Goal: Use online tool/utility: Utilize a website feature to perform a specific function

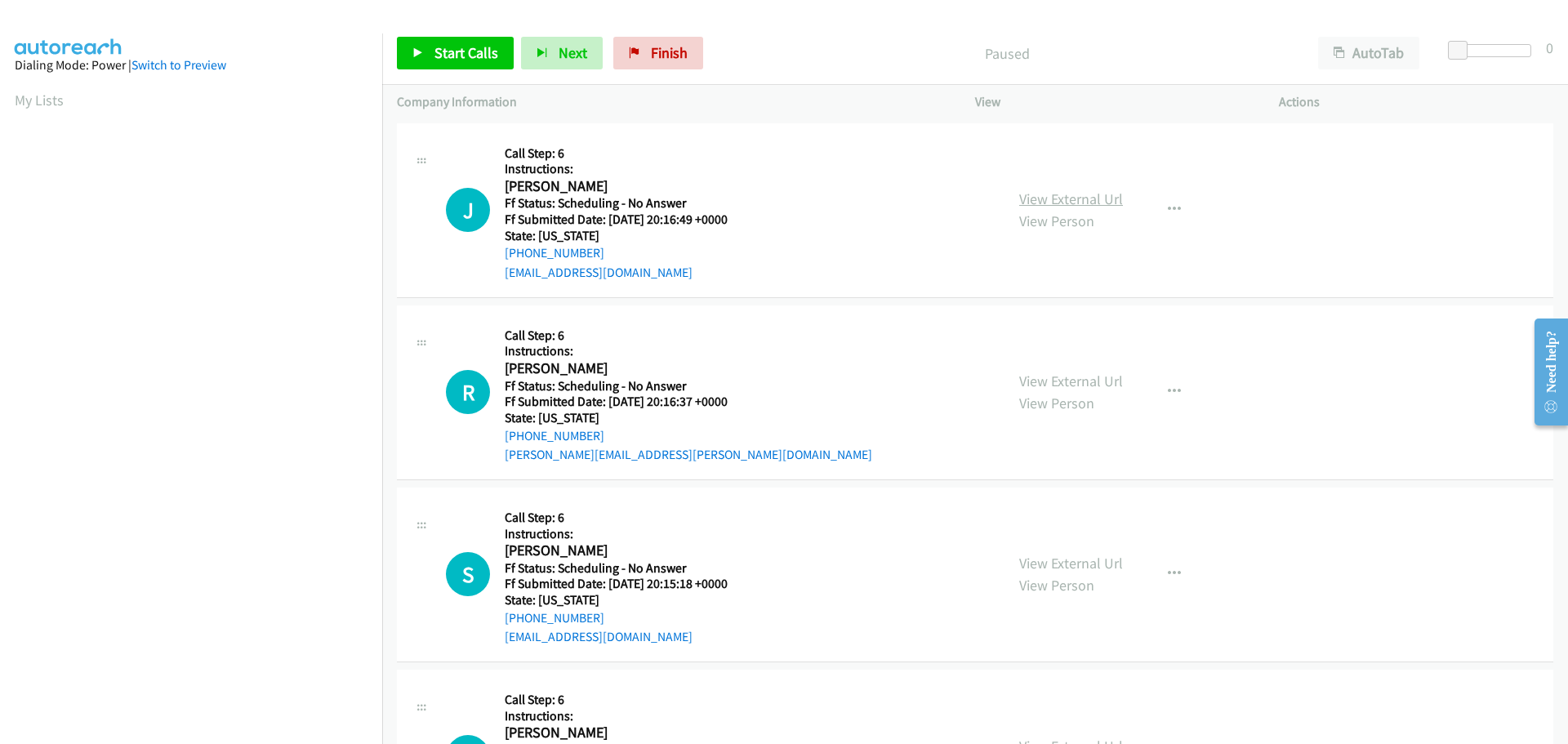
click at [1103, 194] on link "View External Url" at bounding box center [1071, 199] width 104 height 19
click at [1056, 374] on link "View External Url" at bounding box center [1071, 380] width 104 height 19
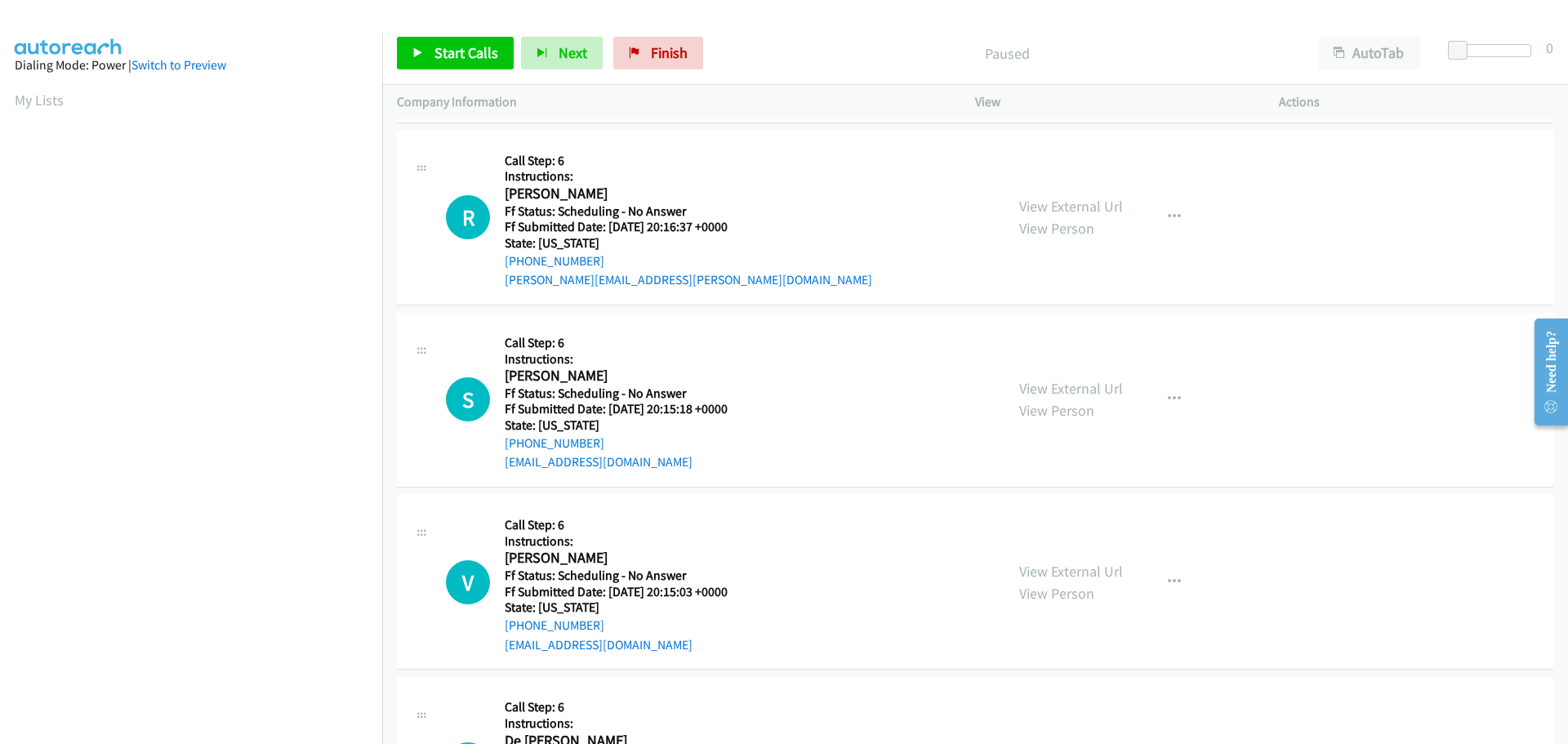
scroll to position [245, 0]
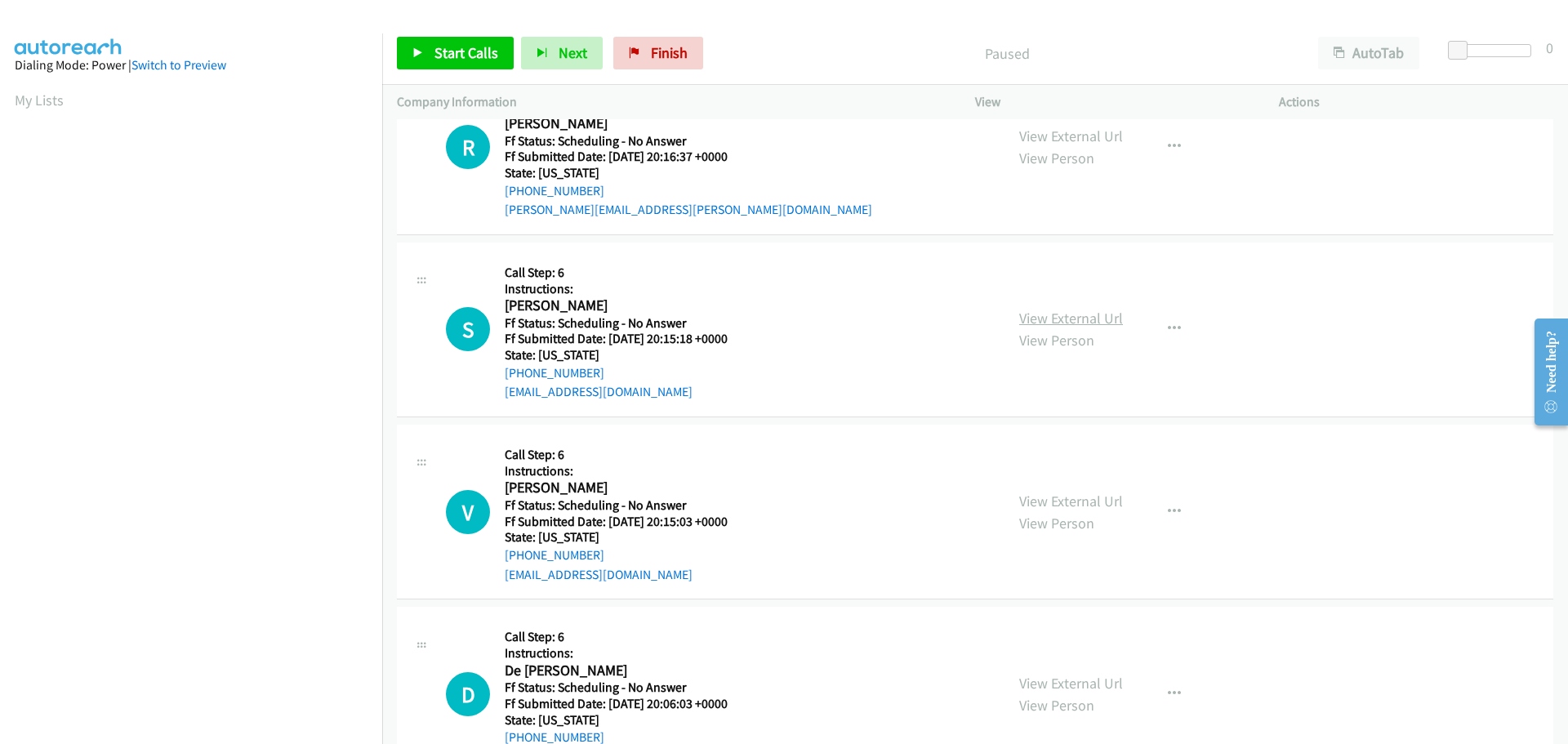
click at [1063, 321] on link "View External Url" at bounding box center [1071, 318] width 104 height 19
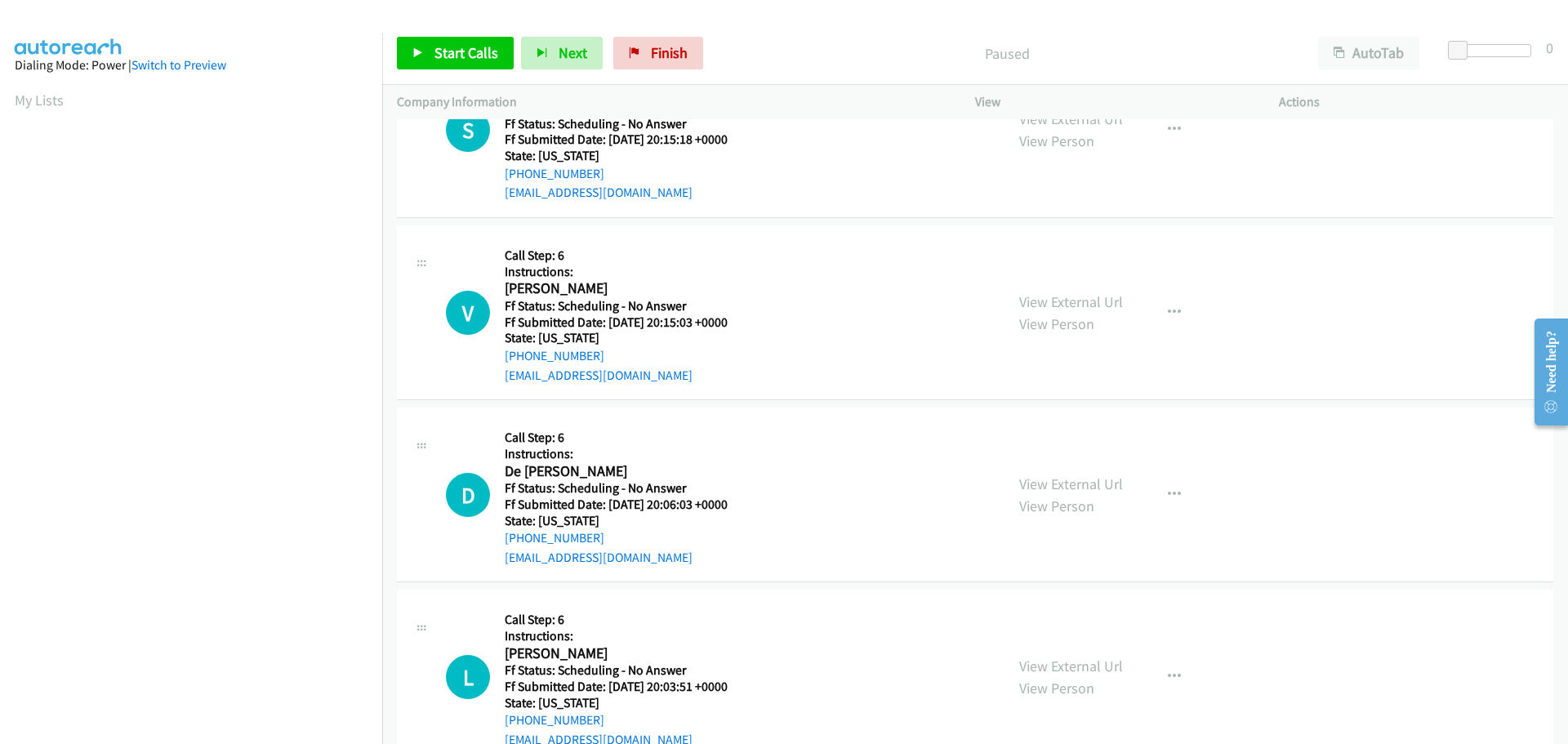
scroll to position [490, 0]
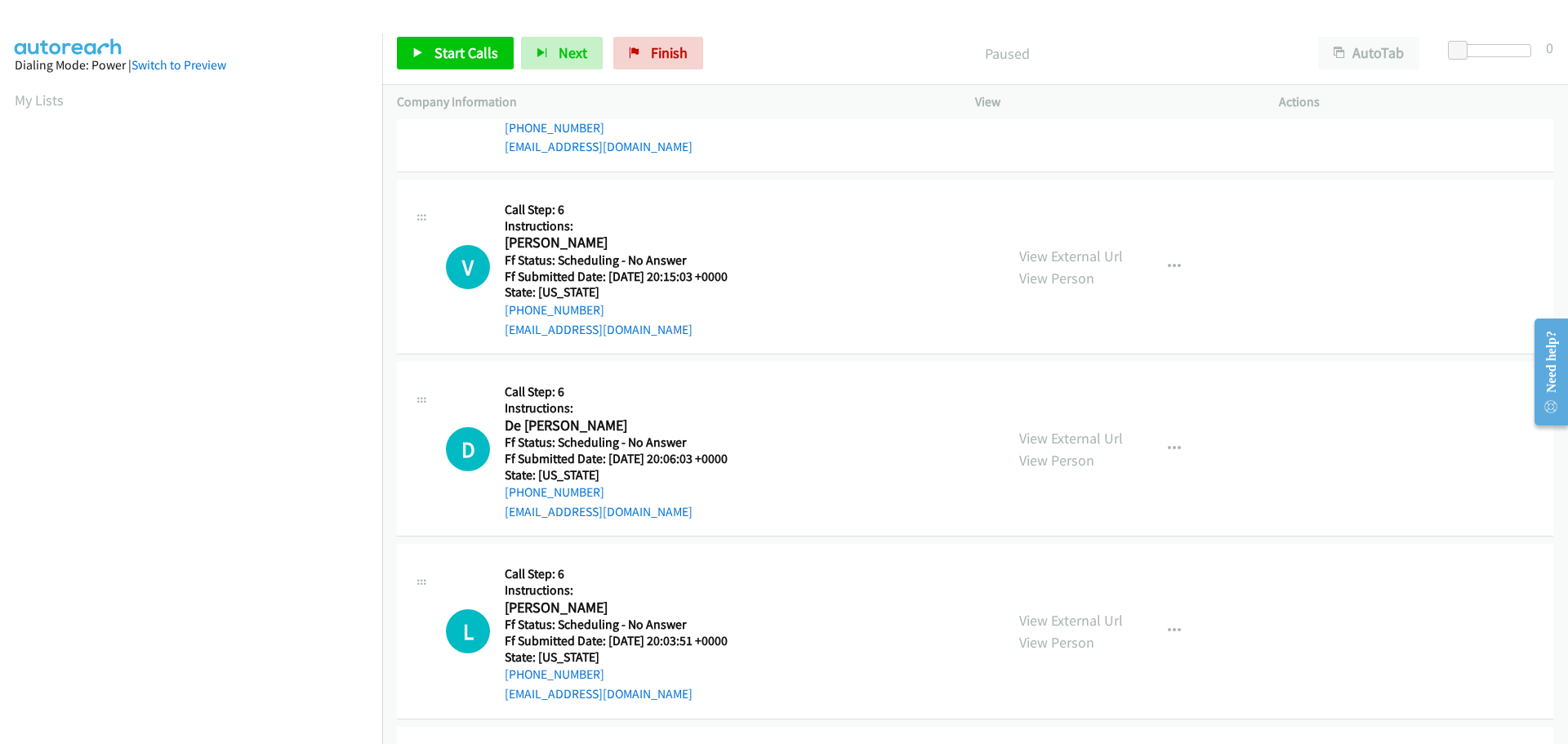
click at [1032, 267] on div "View External Url View Person" at bounding box center [1071, 267] width 104 height 44
click at [1032, 258] on link "View External Url" at bounding box center [1071, 255] width 104 height 19
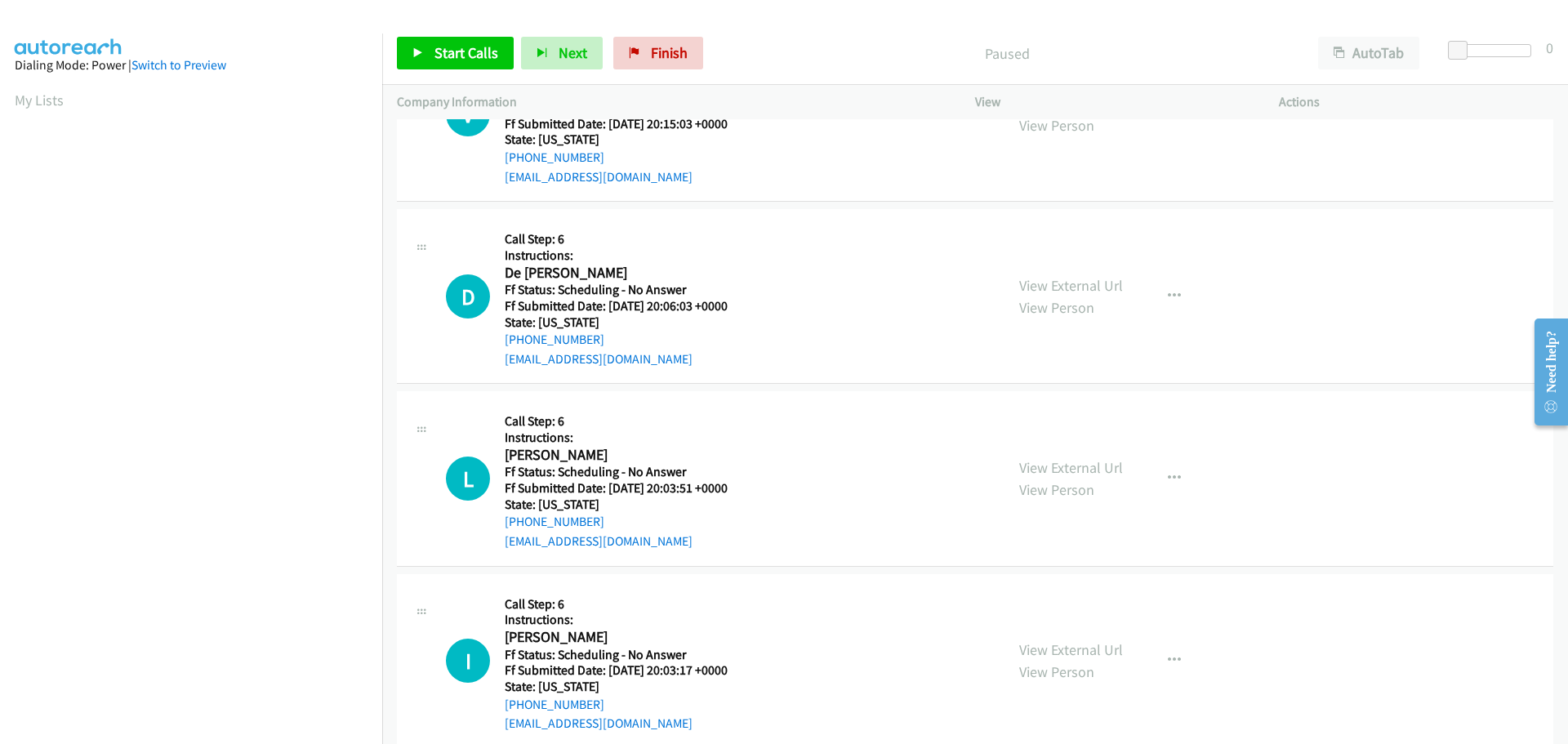
scroll to position [735, 0]
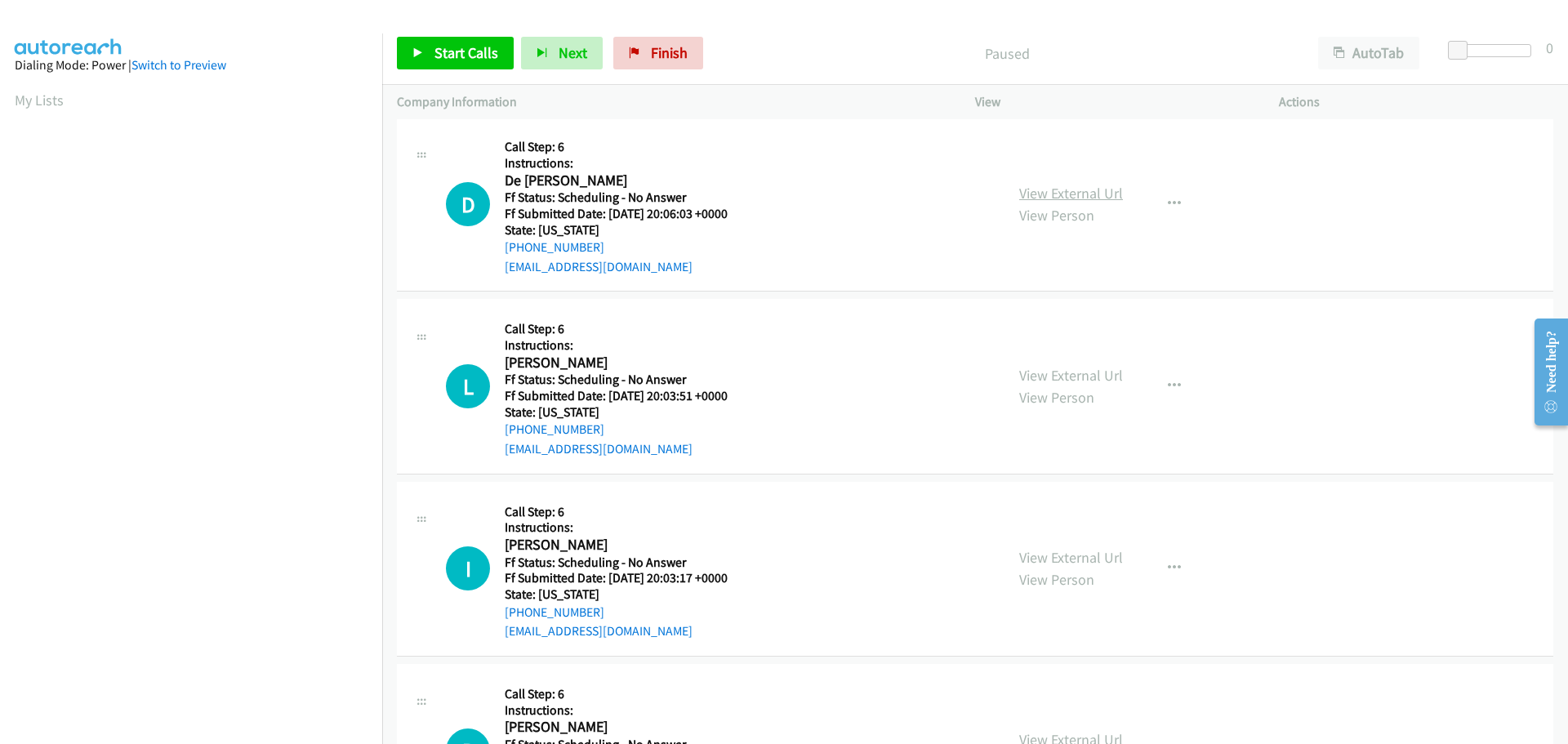
click at [1032, 202] on link "View External Url" at bounding box center [1071, 192] width 104 height 19
click at [1032, 373] on link "View External Url" at bounding box center [1071, 375] width 104 height 19
click at [480, 53] on span "Start Calls" at bounding box center [466, 52] width 64 height 19
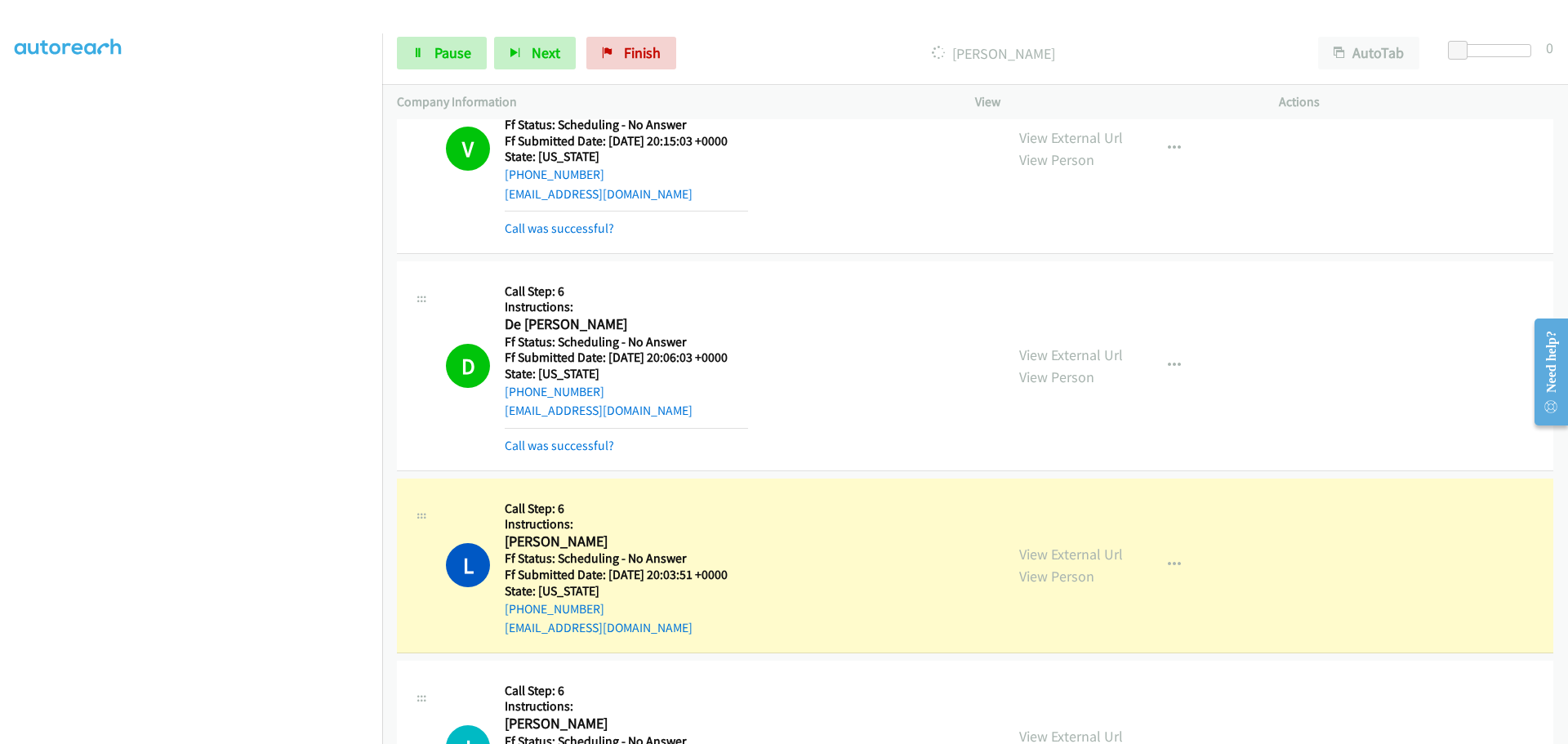
scroll to position [816, 0]
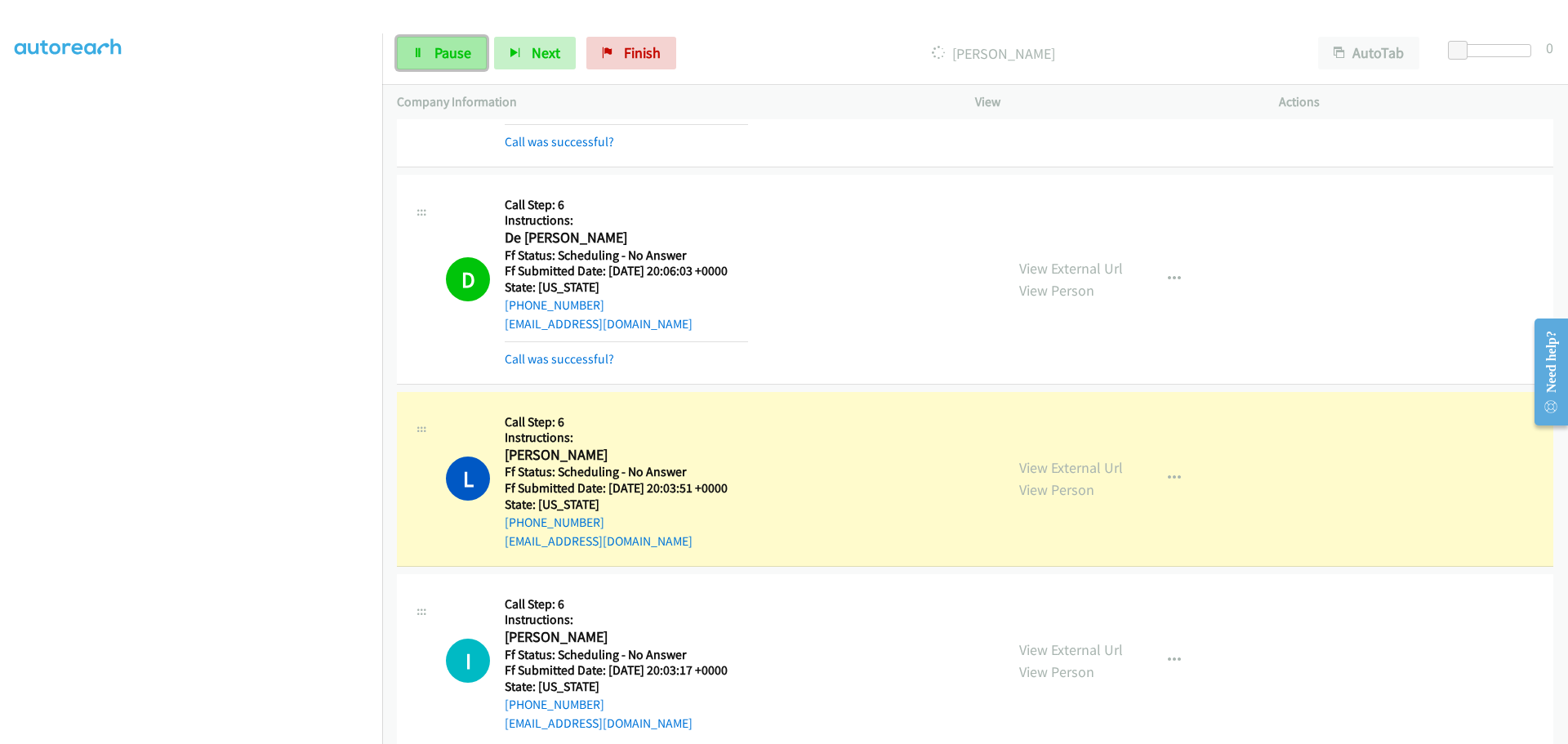
click at [451, 64] on link "Pause" at bounding box center [442, 53] width 90 height 33
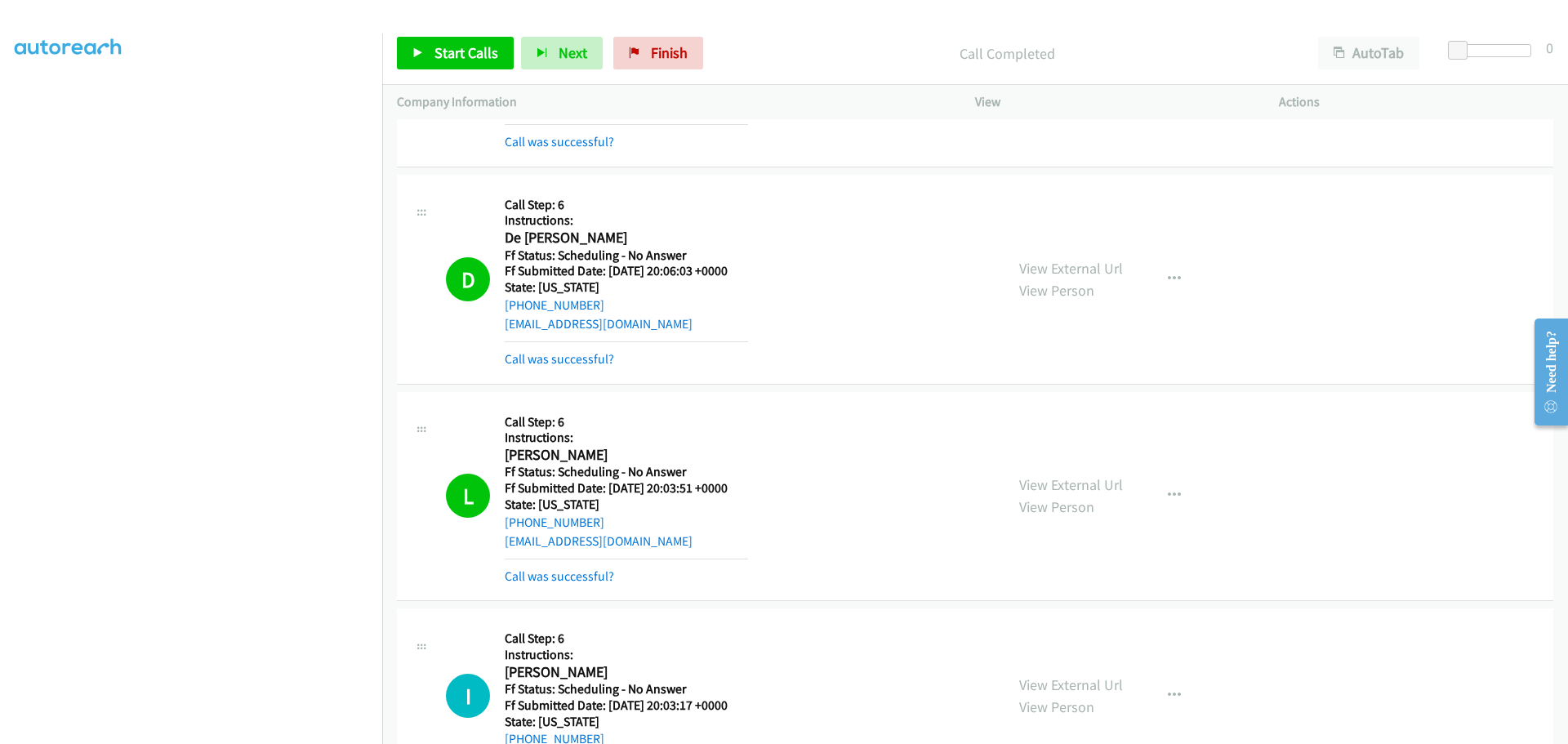
scroll to position [1225, 0]
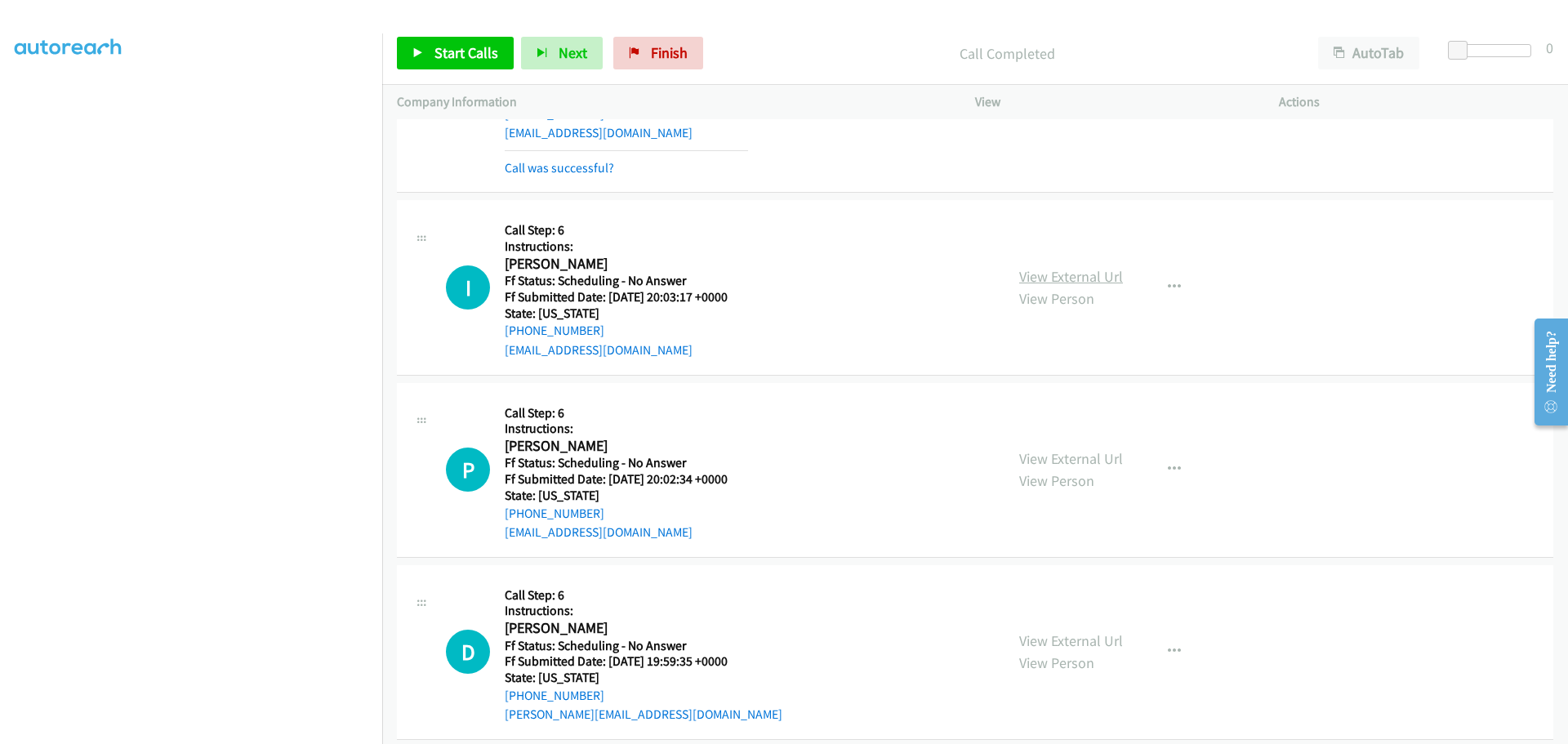
click at [1042, 285] on link "View External Url" at bounding box center [1071, 276] width 104 height 19
click at [1052, 458] on link "View External Url" at bounding box center [1071, 458] width 104 height 19
click at [1051, 635] on link "View External Url" at bounding box center [1071, 640] width 104 height 19
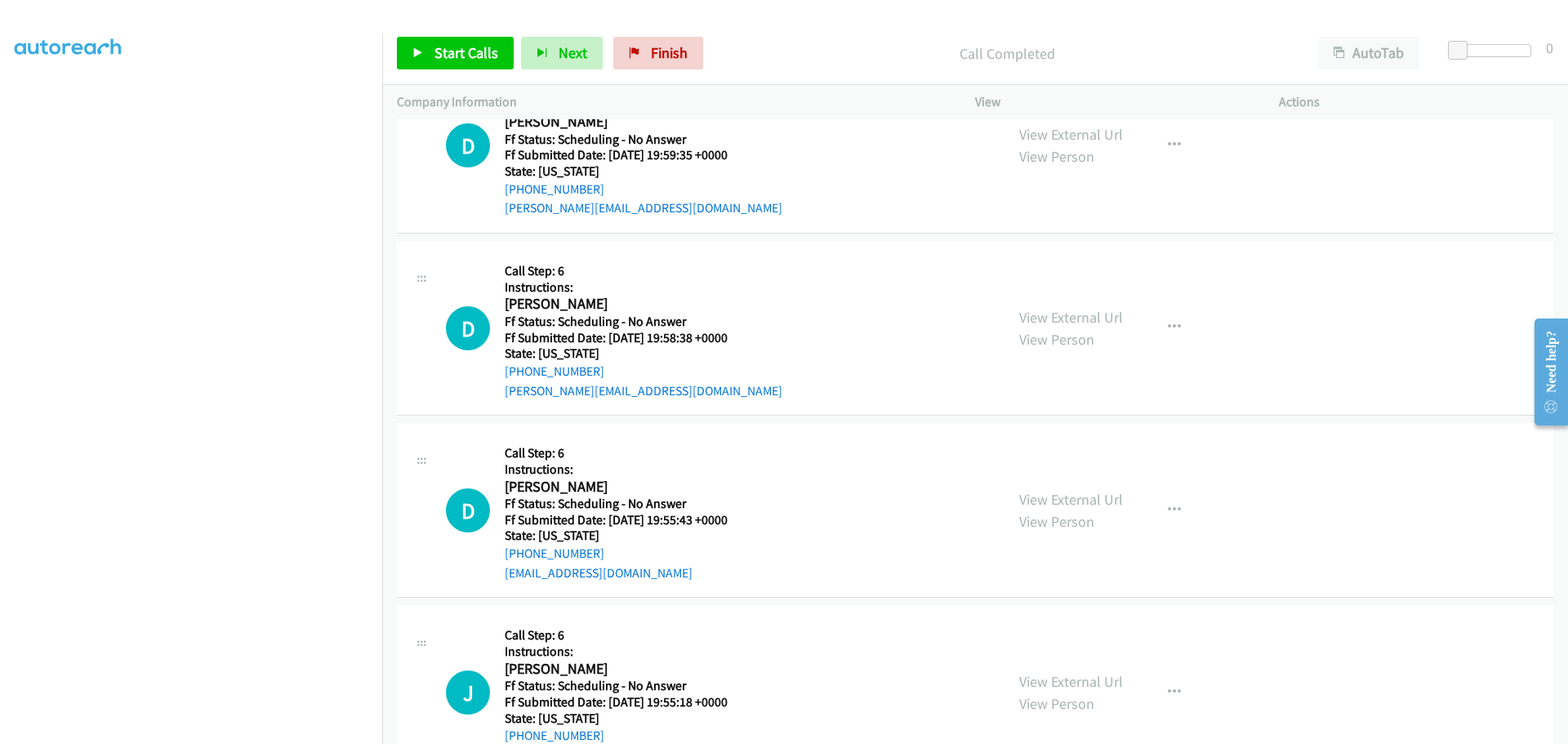
scroll to position [1797, 0]
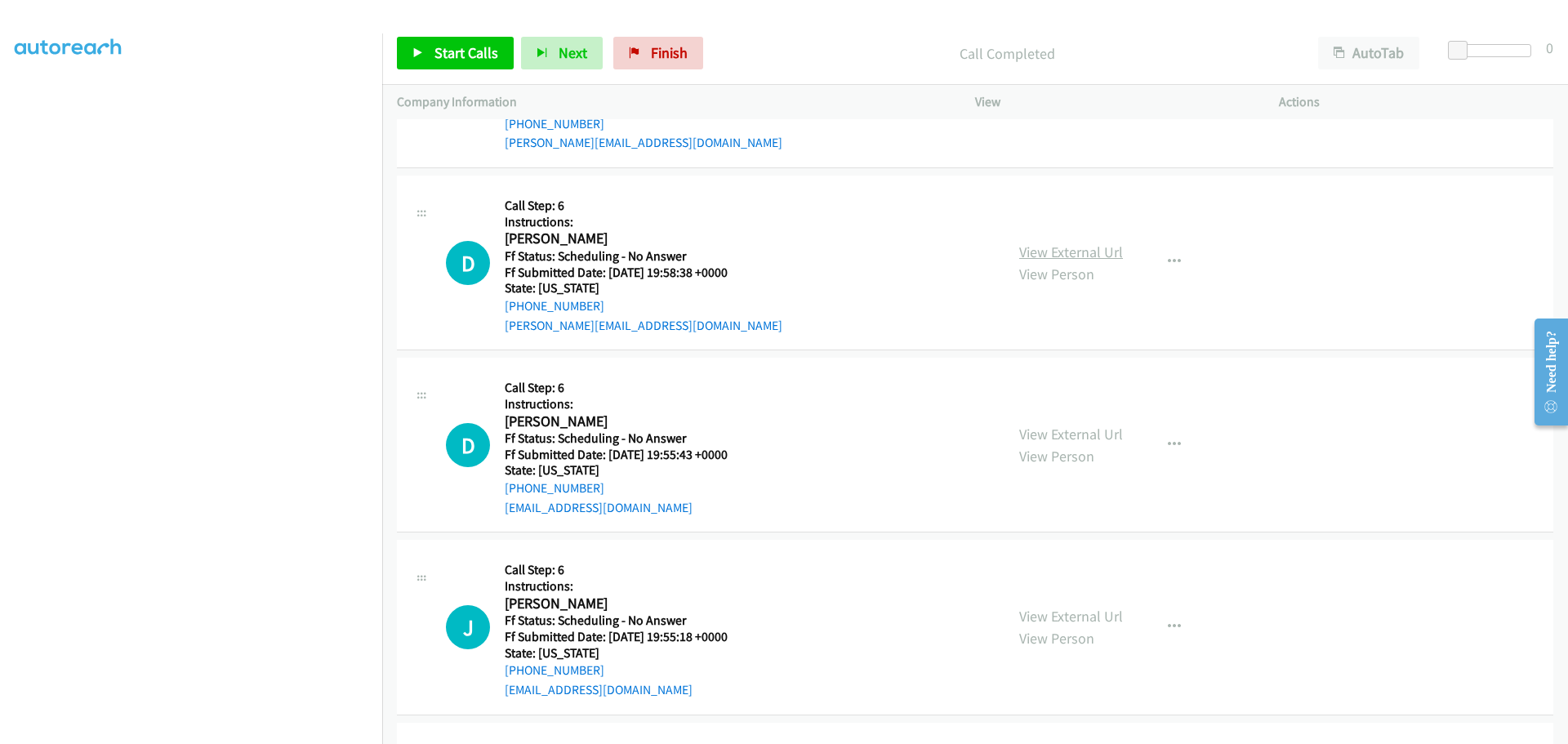
click at [1067, 252] on link "View External Url" at bounding box center [1071, 252] width 104 height 19
click at [1045, 444] on div "View External Url View Person" at bounding box center [1071, 445] width 104 height 44
click at [1046, 431] on link "View External Url" at bounding box center [1071, 433] width 104 height 19
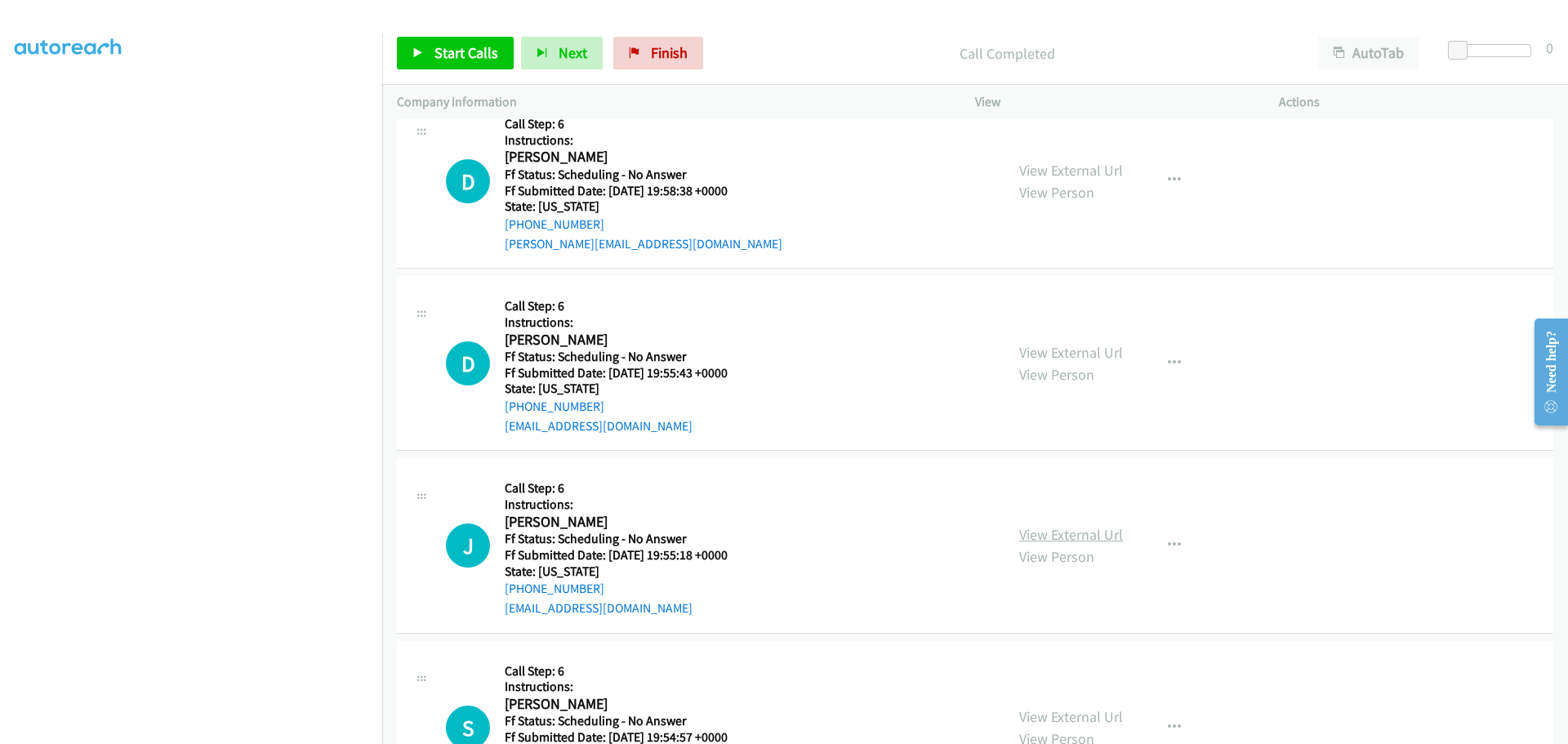
click at [1033, 531] on link "View External Url" at bounding box center [1071, 534] width 104 height 19
click at [448, 59] on span "Start Calls" at bounding box center [466, 52] width 64 height 19
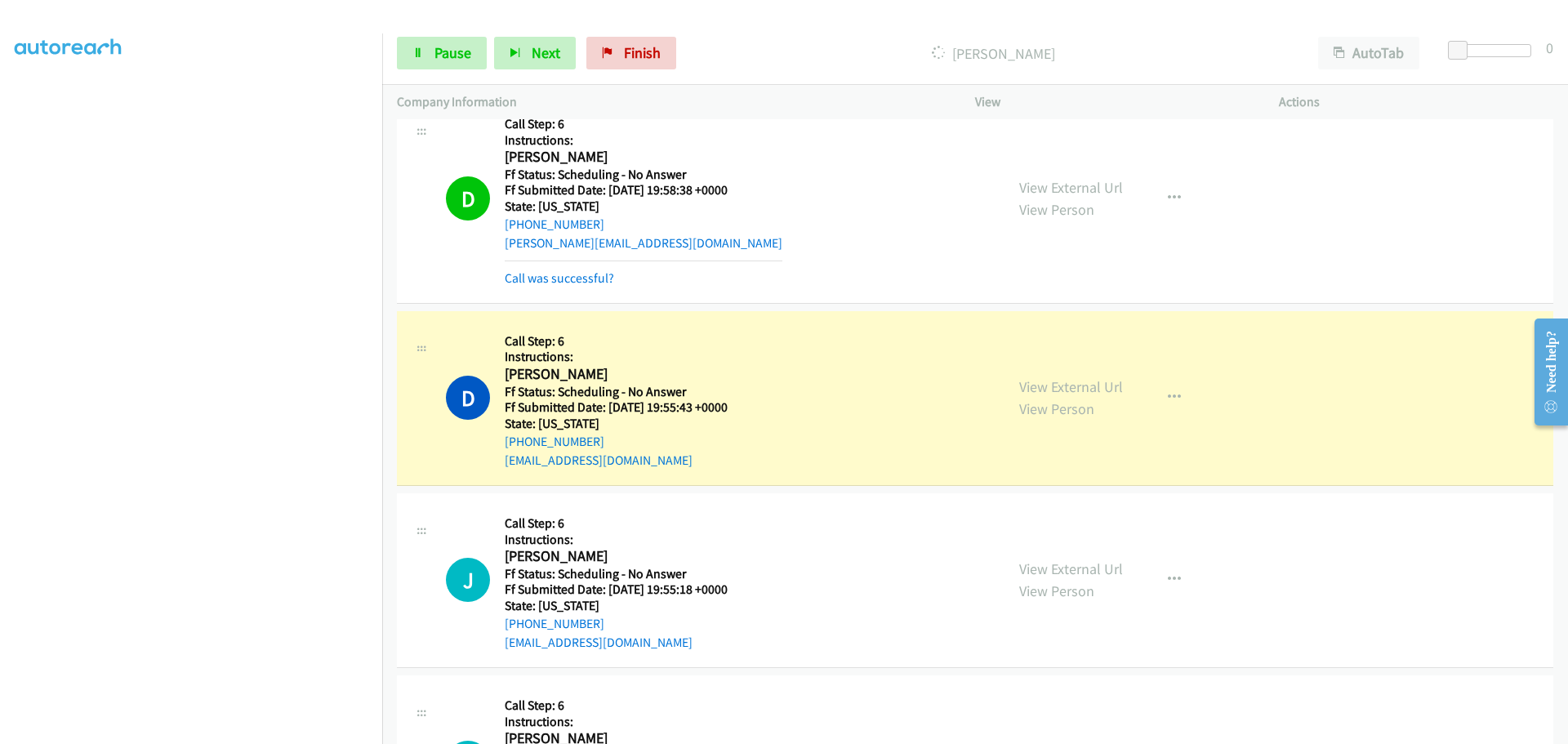
scroll to position [171, 0]
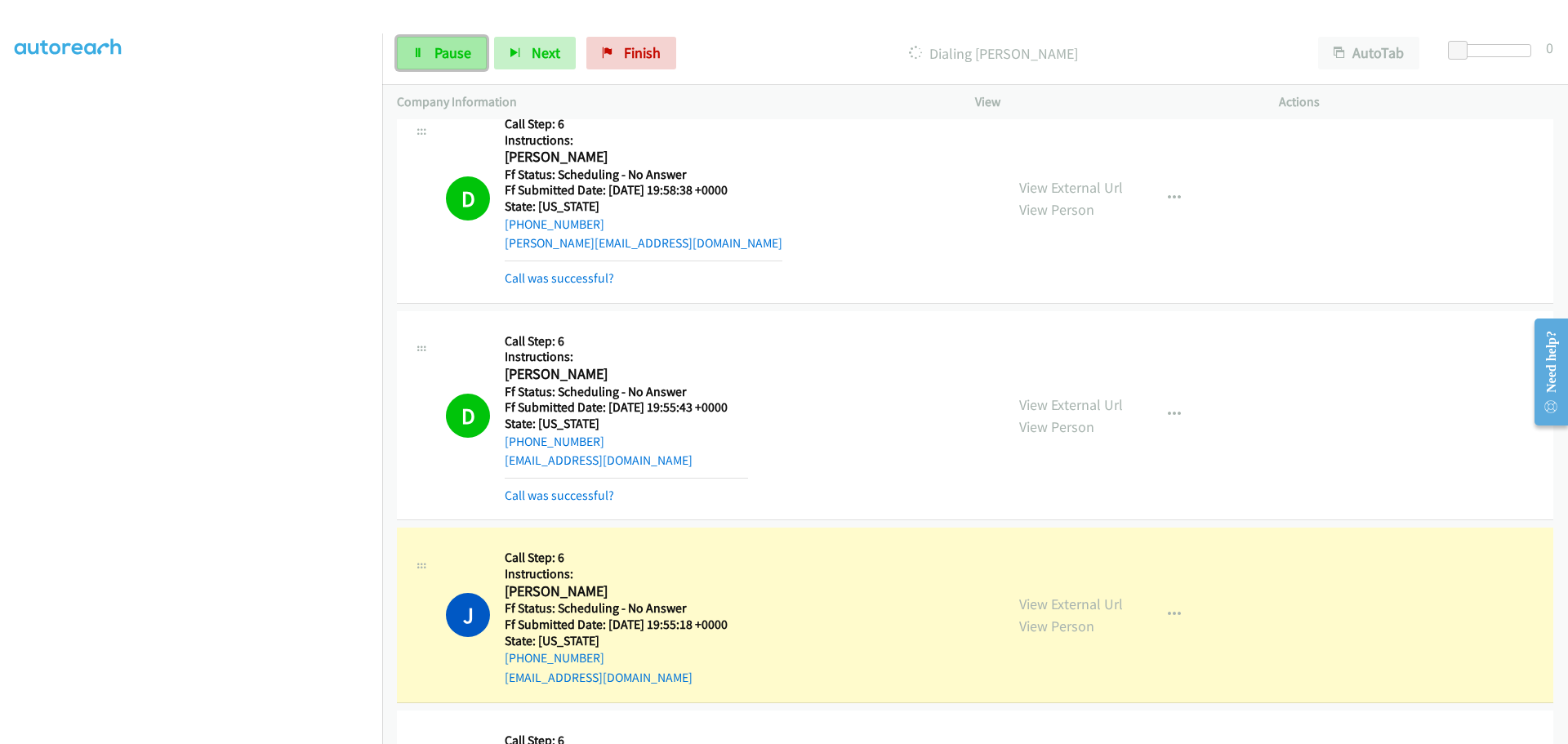
click at [436, 56] on span "Pause" at bounding box center [453, 52] width 37 height 19
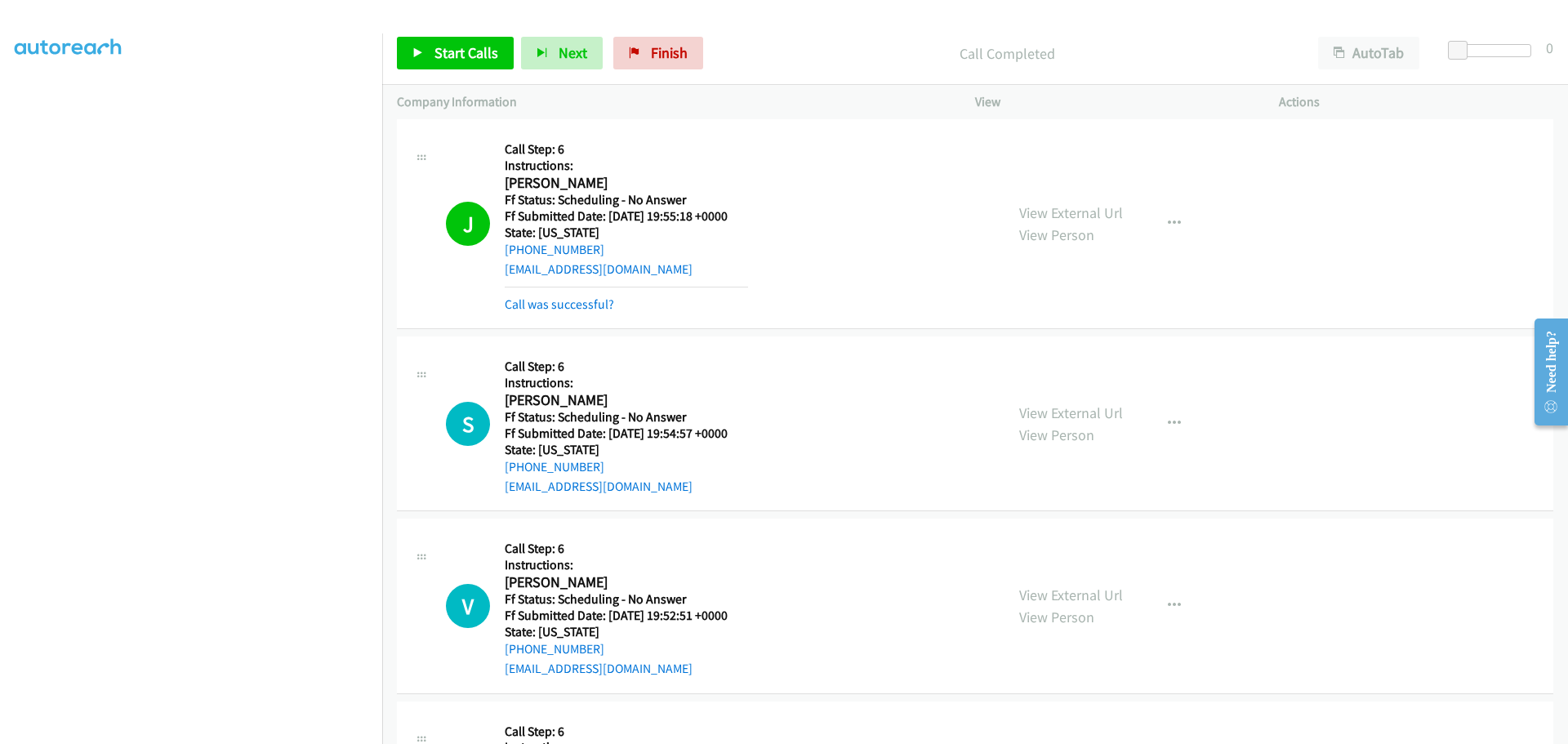
scroll to position [2555, 0]
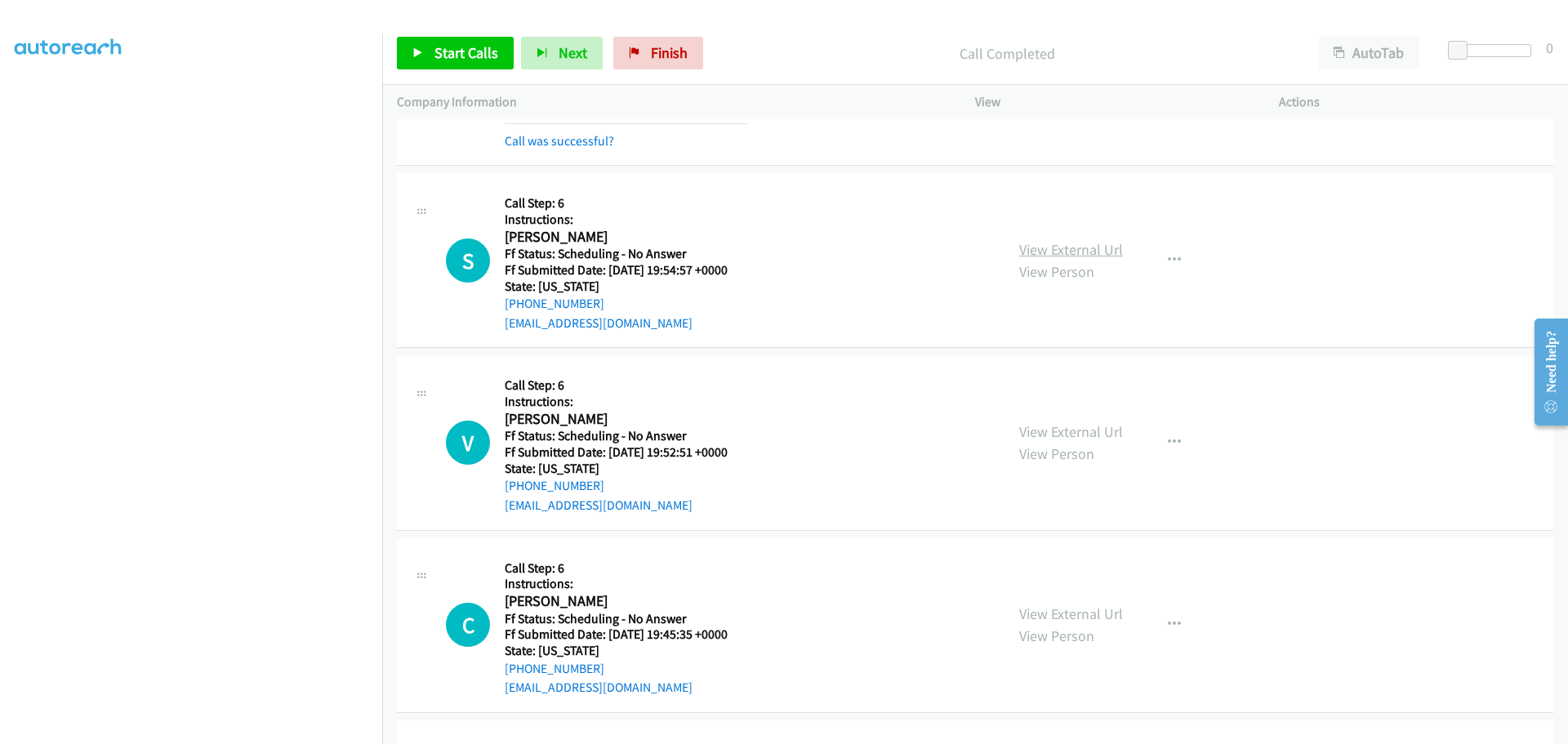
click at [1064, 251] on link "View External Url" at bounding box center [1071, 249] width 104 height 19
click at [1025, 432] on link "View External Url" at bounding box center [1071, 431] width 104 height 19
click at [1028, 610] on link "View External Url" at bounding box center [1071, 613] width 104 height 19
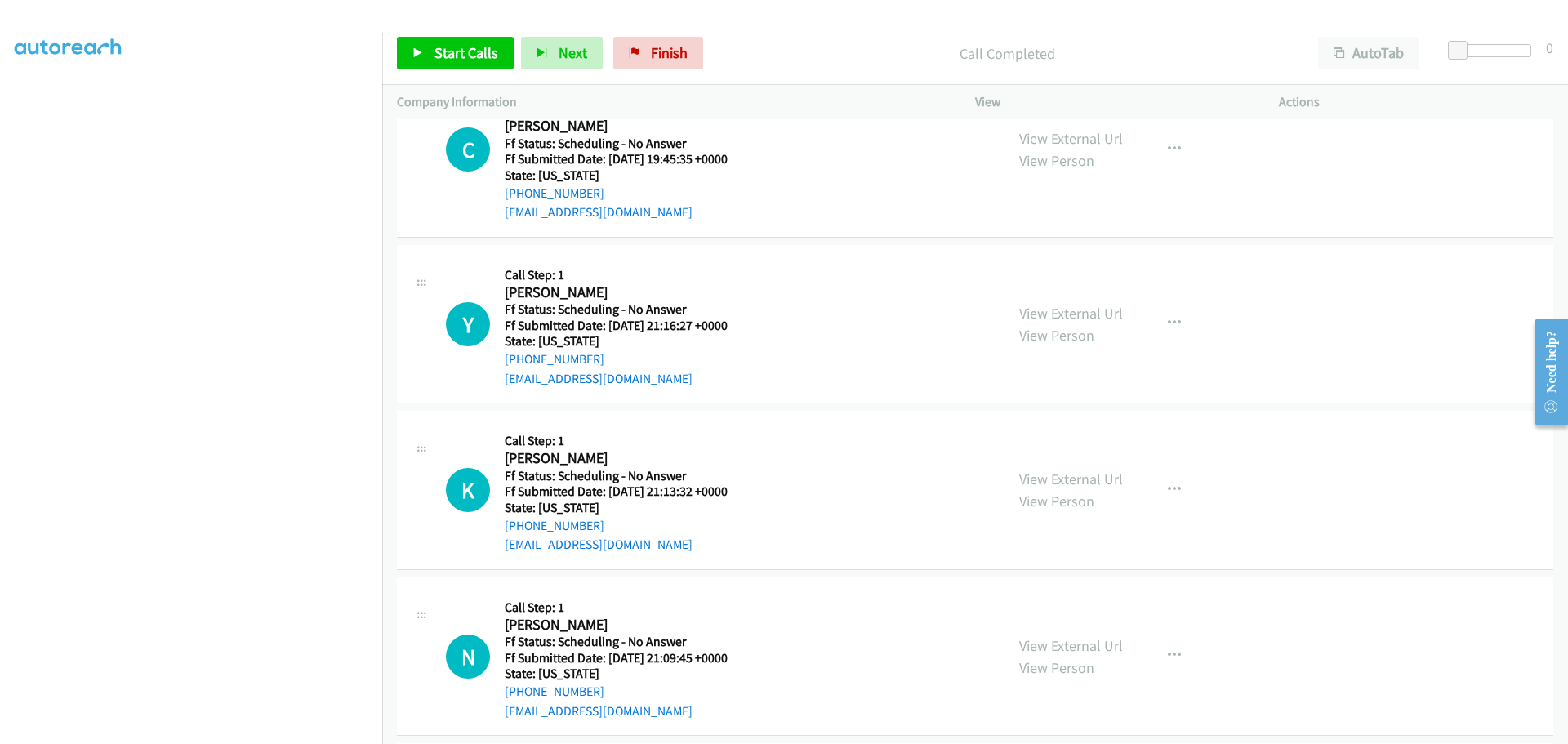
scroll to position [3127, 0]
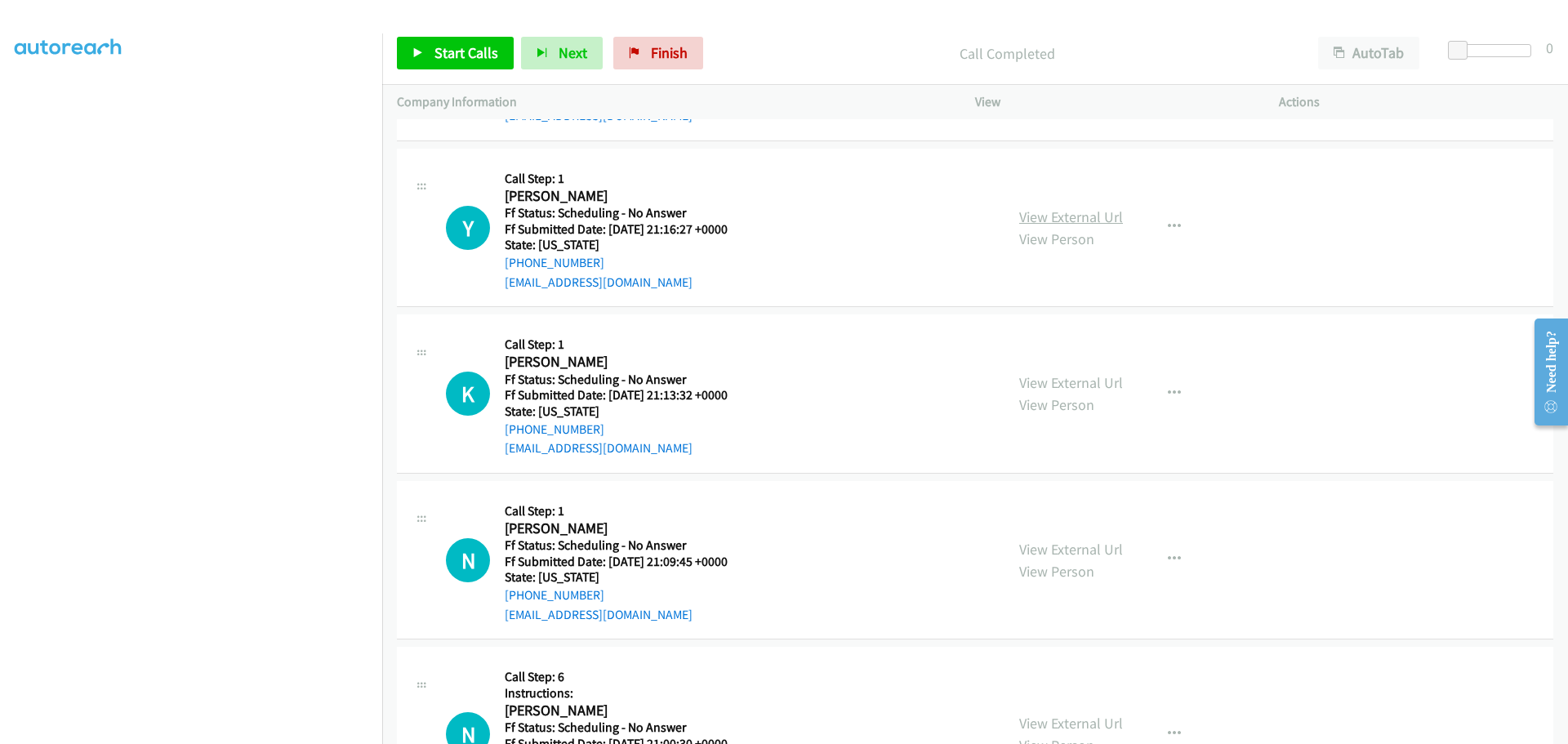
click at [1048, 209] on link "View External Url" at bounding box center [1071, 216] width 104 height 19
click at [1086, 383] on link "View External Url" at bounding box center [1071, 382] width 104 height 19
click at [1036, 547] on link "View External Url" at bounding box center [1071, 549] width 104 height 19
click at [474, 53] on span "Start Calls" at bounding box center [466, 52] width 64 height 19
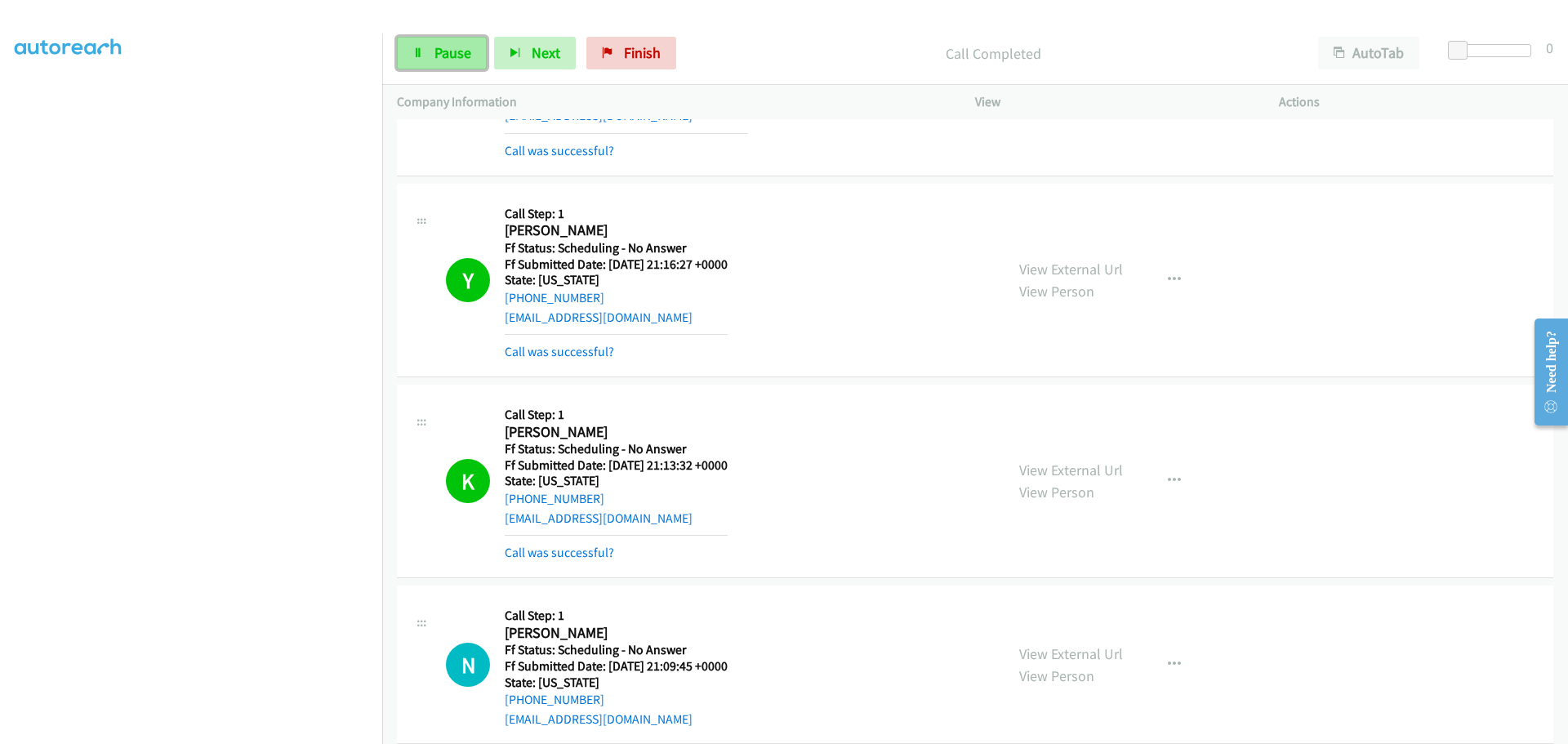
click at [424, 51] on link "Pause" at bounding box center [442, 53] width 90 height 33
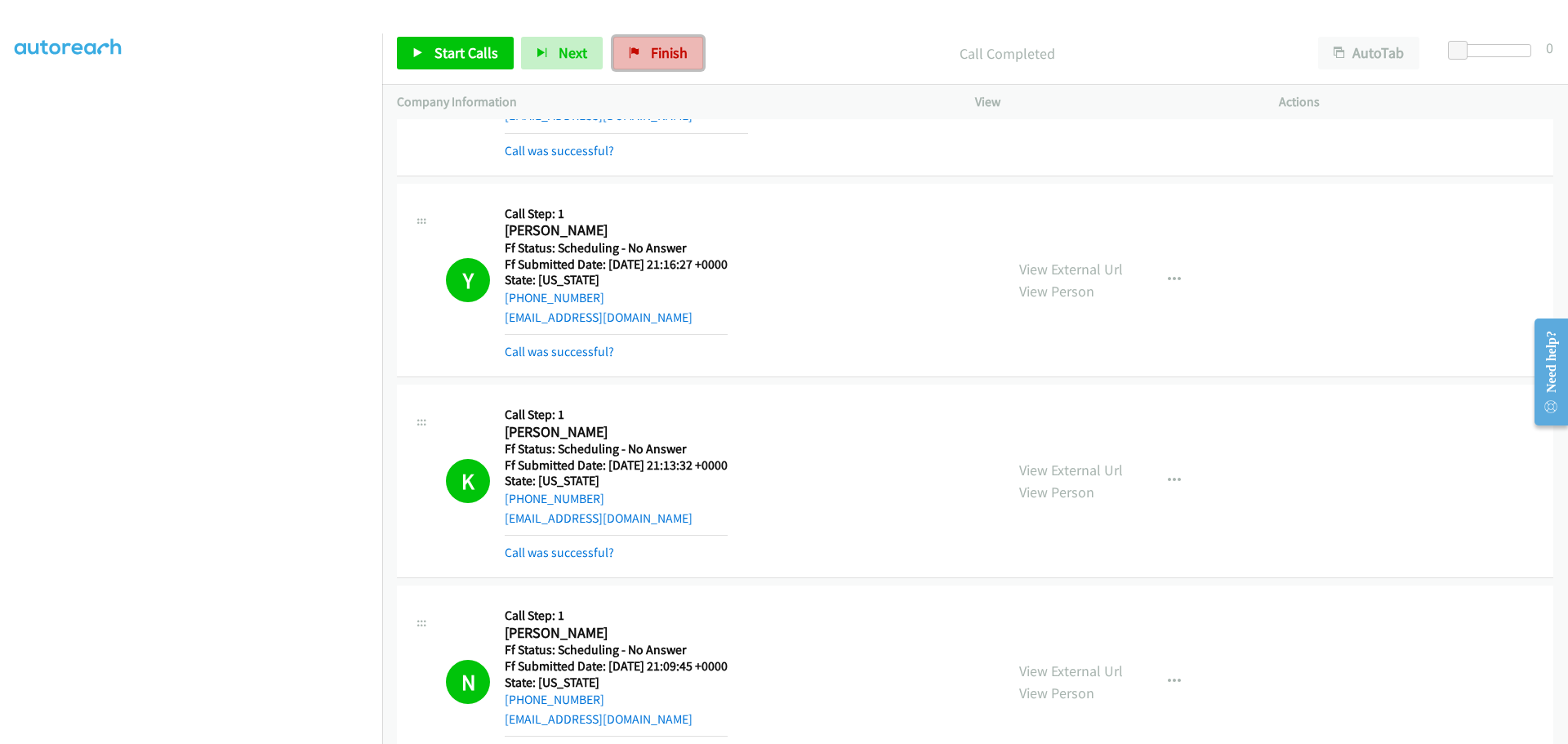
click at [666, 70] on link "Finish" at bounding box center [658, 53] width 90 height 33
